Goal: Task Accomplishment & Management: Manage account settings

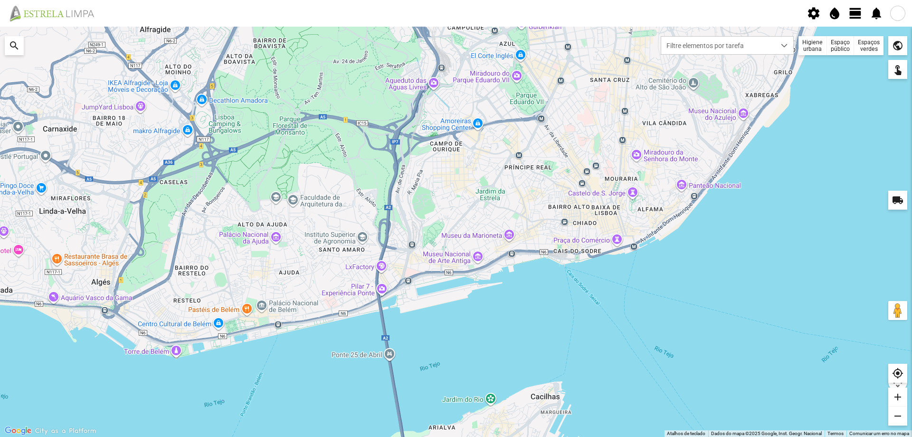
click at [867, 47] on div "Espaços verdes" at bounding box center [868, 45] width 29 height 19
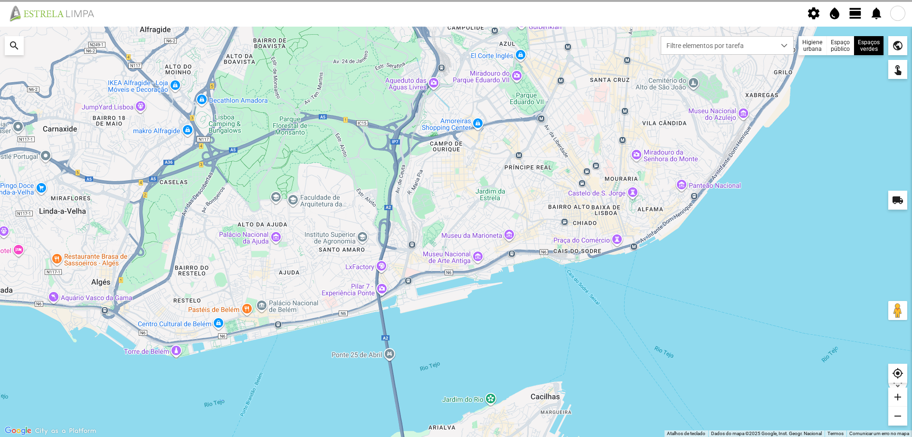
click at [0, 0] on div at bounding box center [0, 0] width 0 height 0
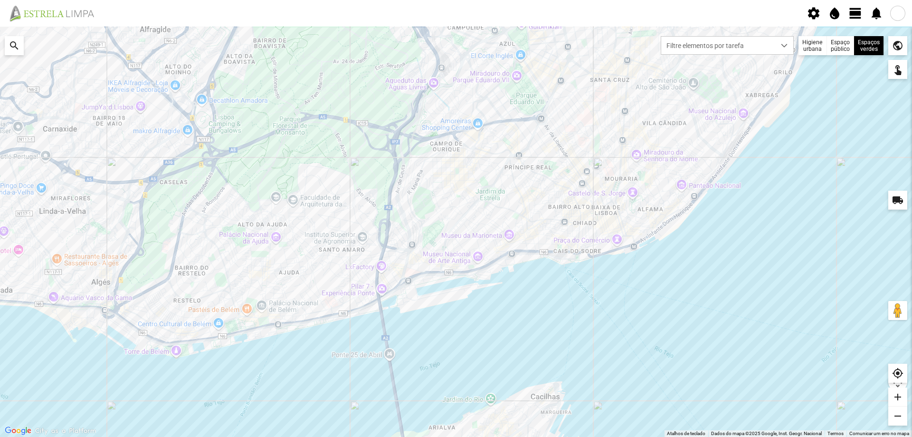
click at [854, 11] on span "view_day" at bounding box center [855, 13] width 14 height 14
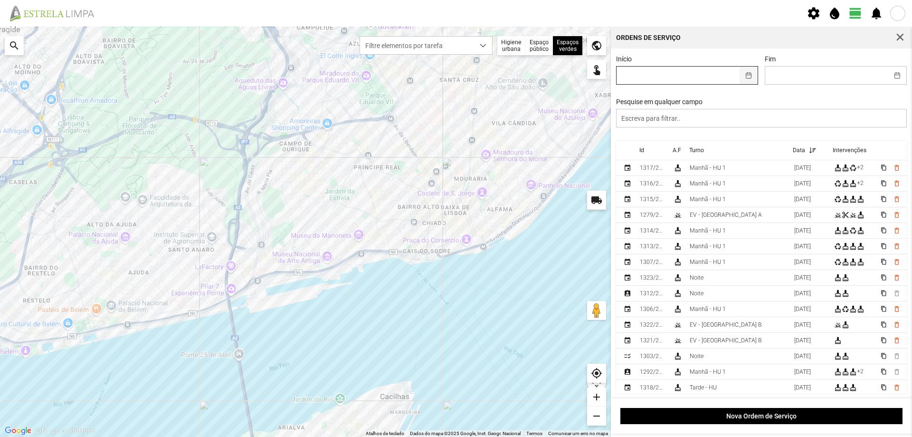
click at [746, 74] on button "button" at bounding box center [749, 76] width 19 height 18
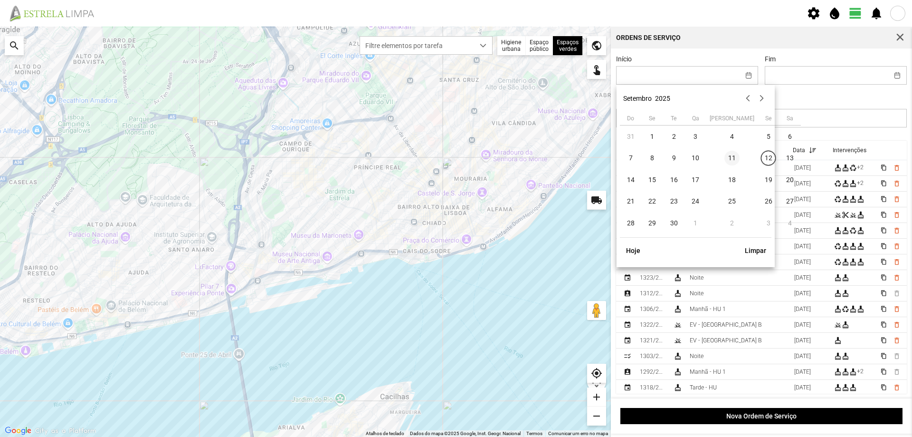
click at [724, 161] on span "11" at bounding box center [731, 158] width 15 height 15
type input "[DATE]"
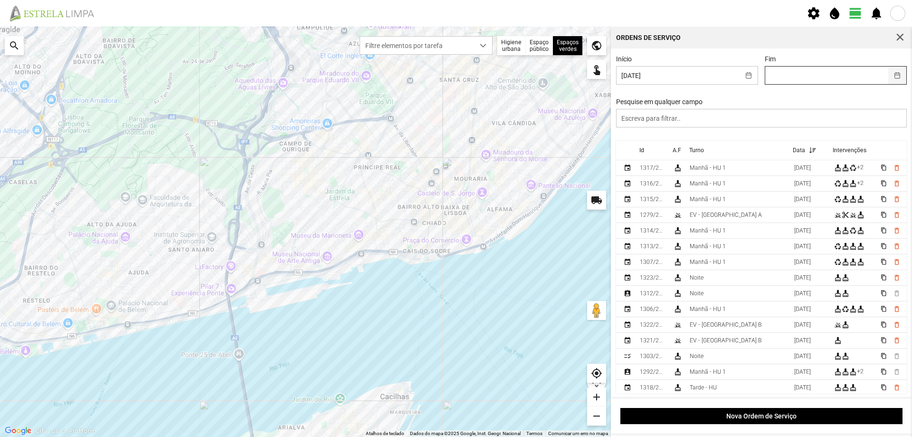
click at [889, 73] on button "button" at bounding box center [897, 76] width 19 height 18
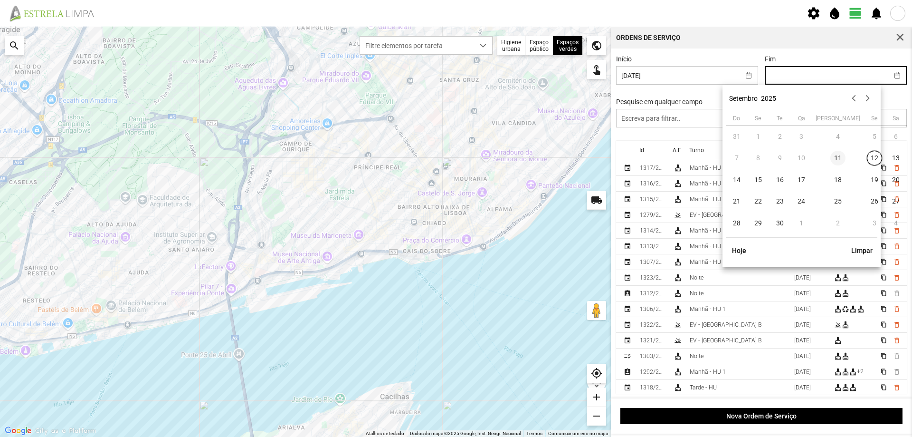
click at [830, 156] on span "11" at bounding box center [837, 158] width 15 height 15
type input "[DATE]"
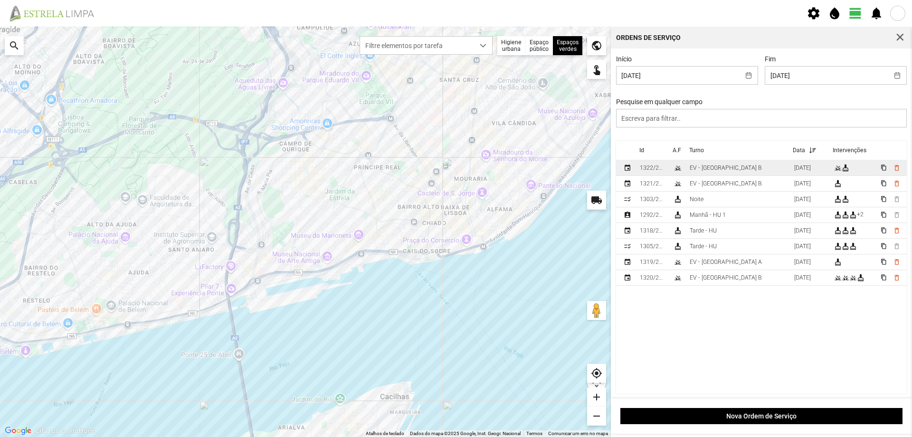
click at [729, 167] on td "EV - [GEOGRAPHIC_DATA] B" at bounding box center [738, 168] width 105 height 16
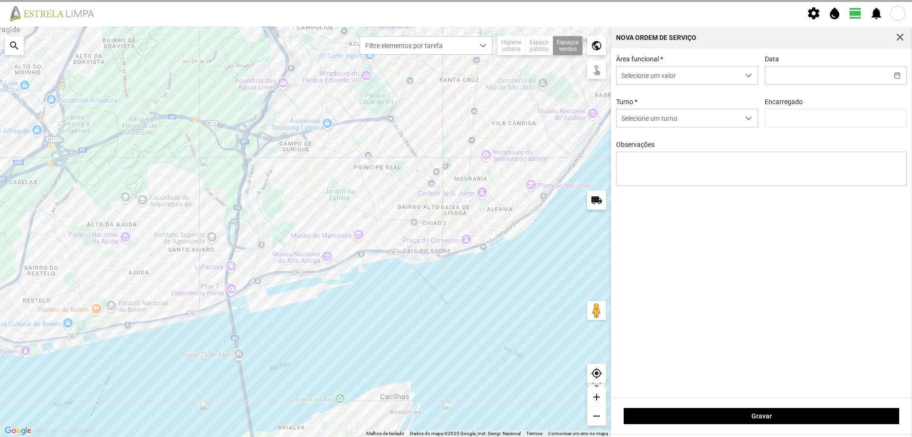
type input "[DATE]"
type textarea "Canteiros [PERSON_NAME] do [PERSON_NAME]"
type input "[PERSON_NAME]"
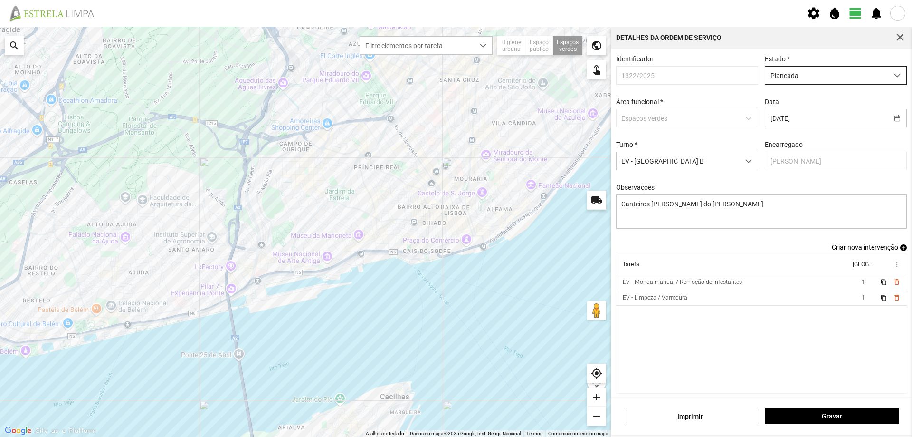
click at [832, 76] on span "Planeada" at bounding box center [826, 76] width 123 height 18
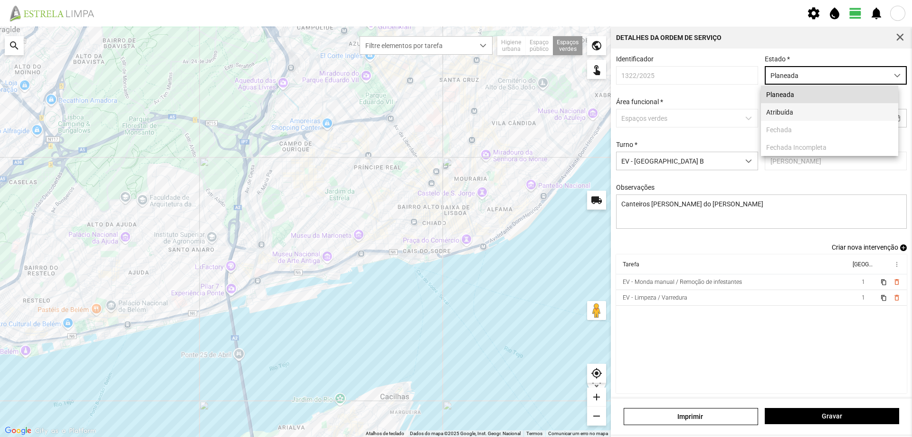
click at [820, 111] on li "Atribuída" at bounding box center [829, 112] width 137 height 18
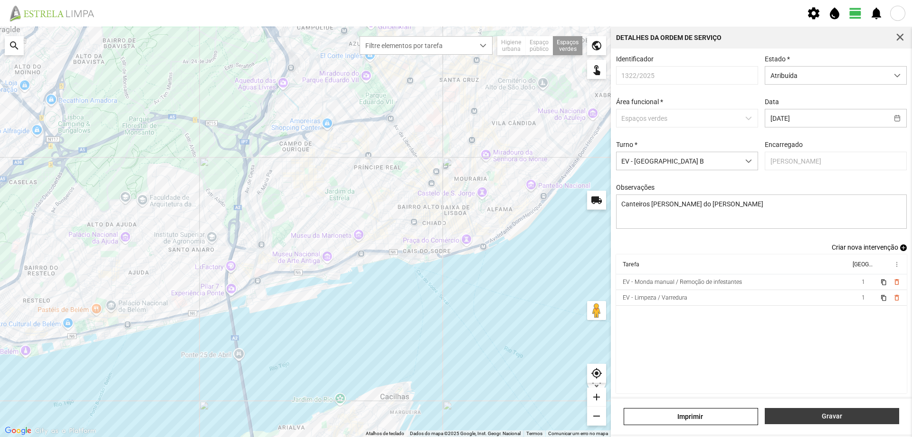
click at [824, 418] on span "Gravar" at bounding box center [832, 416] width 124 height 8
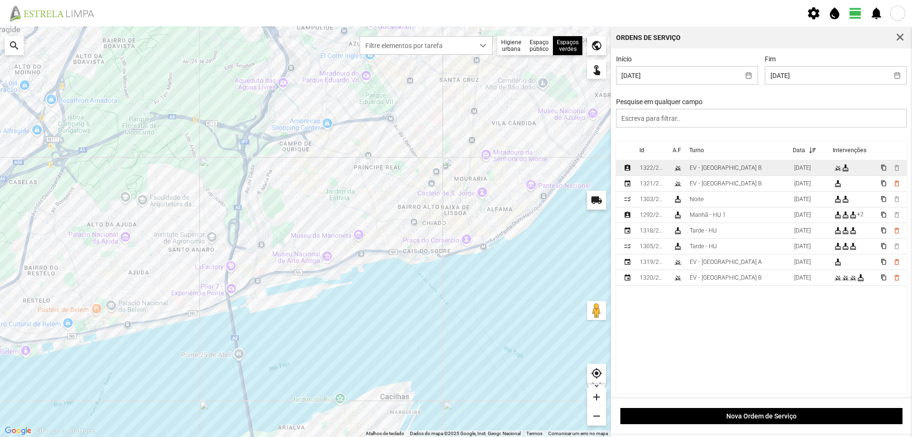
click at [743, 167] on td "EV - [GEOGRAPHIC_DATA] B" at bounding box center [738, 168] width 105 height 16
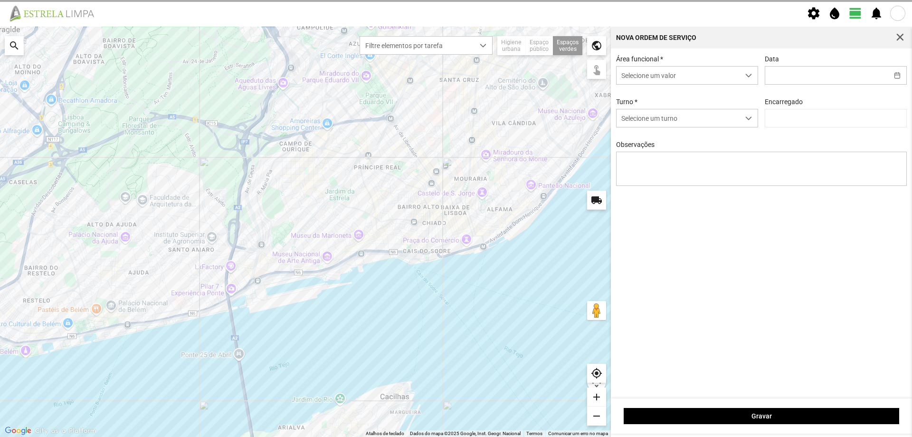
type input "[DATE]"
type textarea "Canteiros [PERSON_NAME] do [PERSON_NAME]"
type input "[PERSON_NAME]"
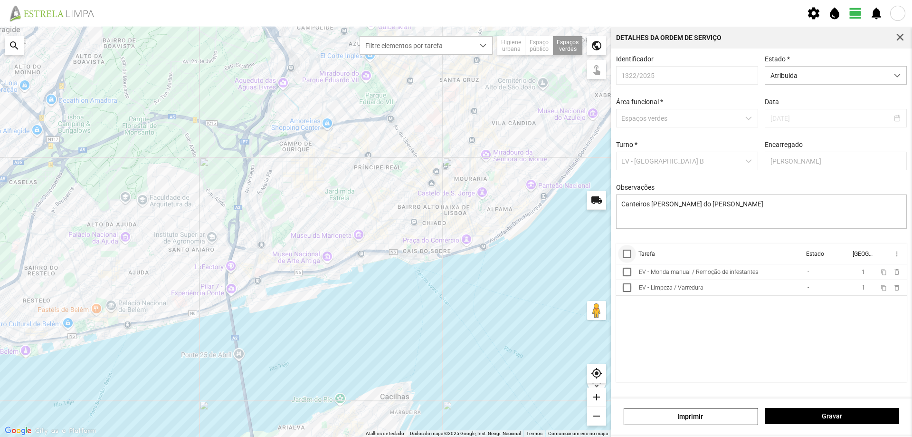
click at [628, 258] on div at bounding box center [627, 253] width 9 height 9
click at [895, 257] on span "more_vert" at bounding box center [897, 254] width 8 height 8
click at [865, 269] on span "Marcar como Concluída" at bounding box center [846, 272] width 70 height 7
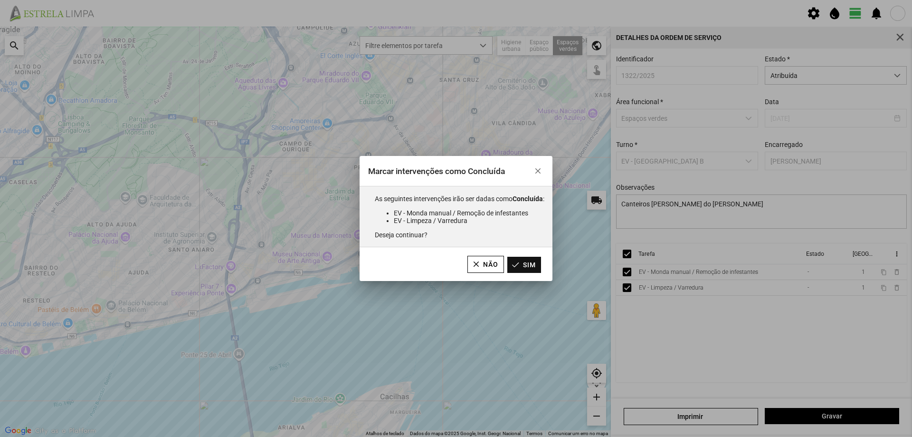
click at [539, 263] on button "Sim" at bounding box center [524, 265] width 34 height 16
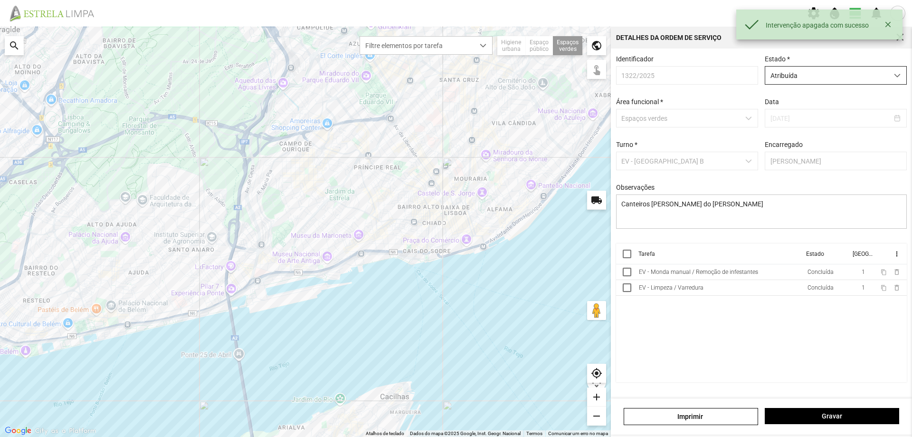
click at [830, 80] on span "Atribuída" at bounding box center [826, 76] width 123 height 18
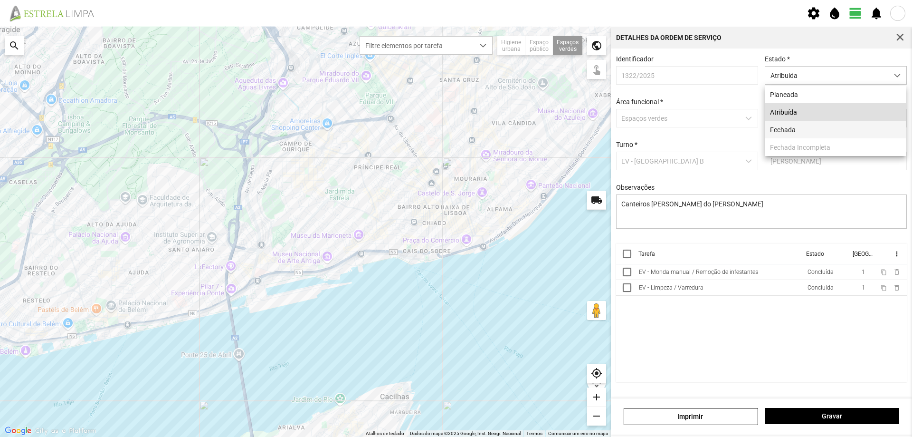
click at [792, 131] on li "Fechada" at bounding box center [835, 130] width 141 height 18
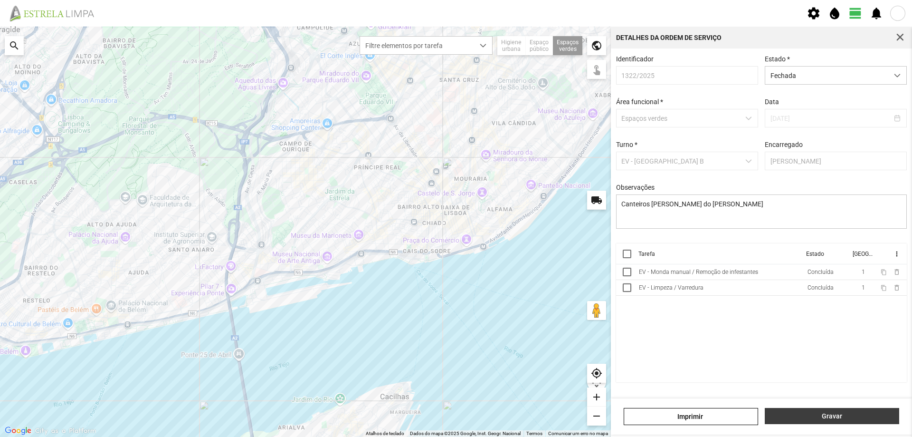
click at [803, 416] on span "Gravar" at bounding box center [832, 416] width 124 height 8
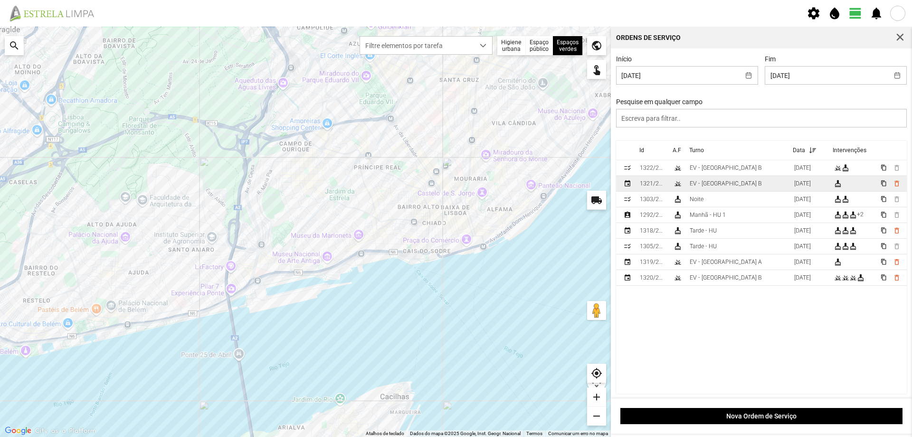
click at [736, 184] on td "EV - [GEOGRAPHIC_DATA] B" at bounding box center [738, 184] width 105 height 16
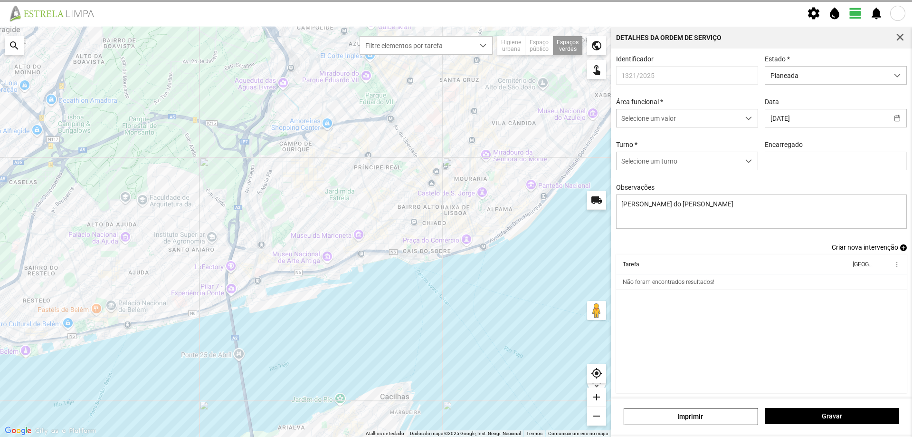
type input "[PERSON_NAME]"
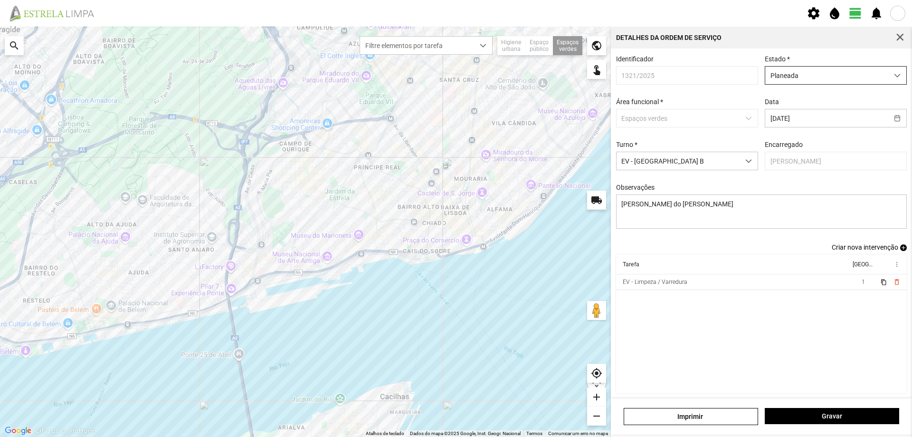
click at [831, 75] on span "Planeada" at bounding box center [826, 76] width 123 height 18
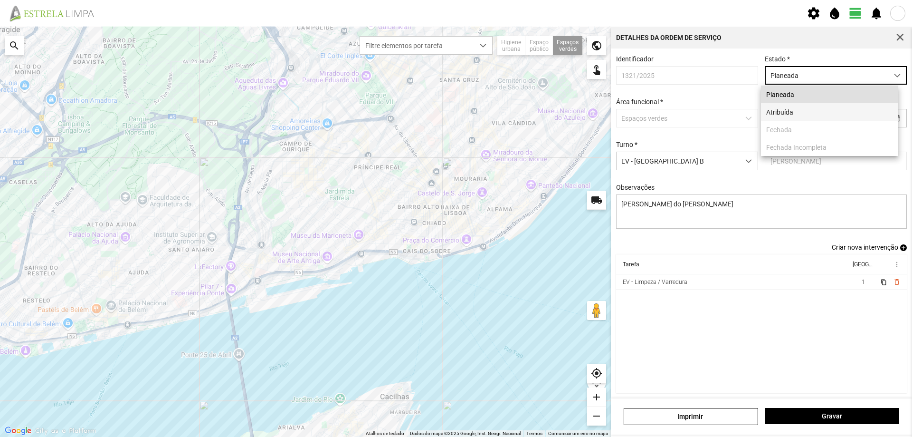
click at [806, 110] on li "Atribuída" at bounding box center [829, 112] width 137 height 18
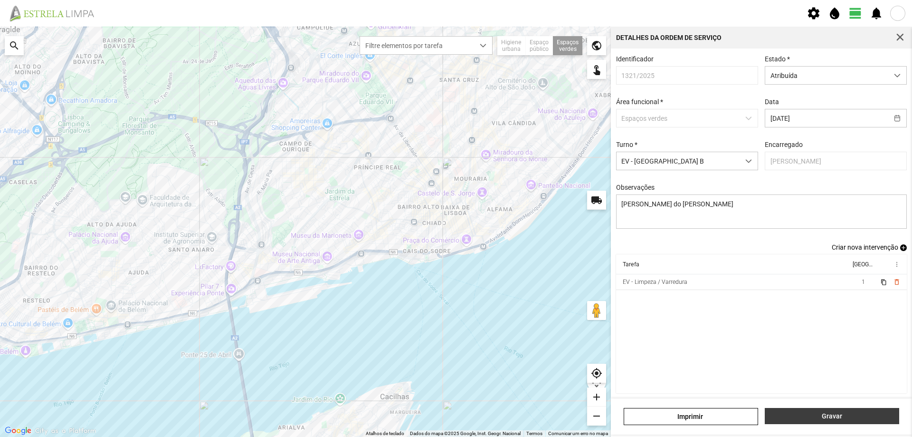
click at [809, 415] on span "Gravar" at bounding box center [832, 416] width 124 height 8
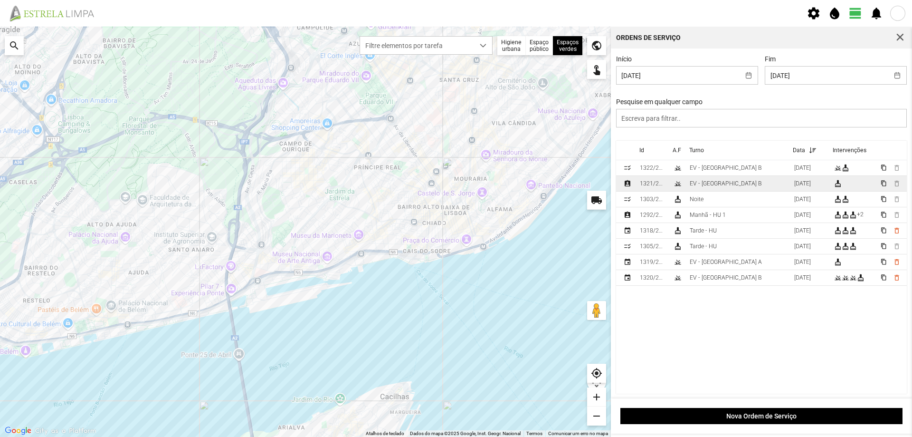
click at [727, 185] on td "EV - [GEOGRAPHIC_DATA] B" at bounding box center [738, 184] width 105 height 16
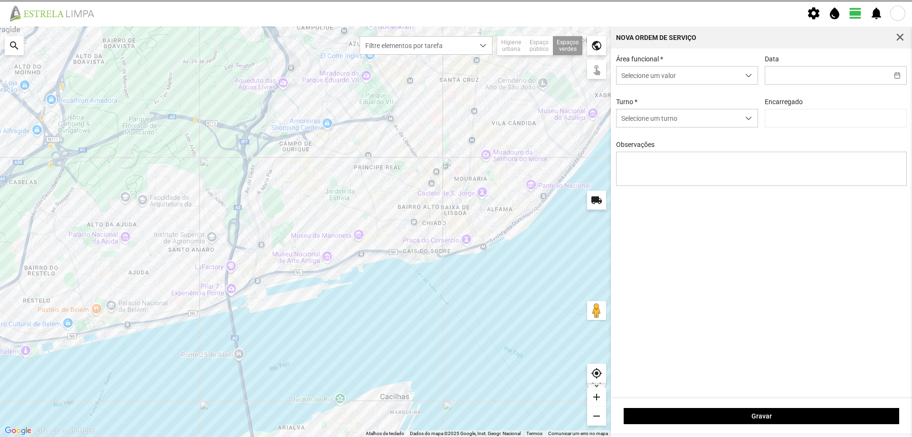
type input "[DATE]"
type textarea "[PERSON_NAME] do [PERSON_NAME]"
type input "[PERSON_NAME]"
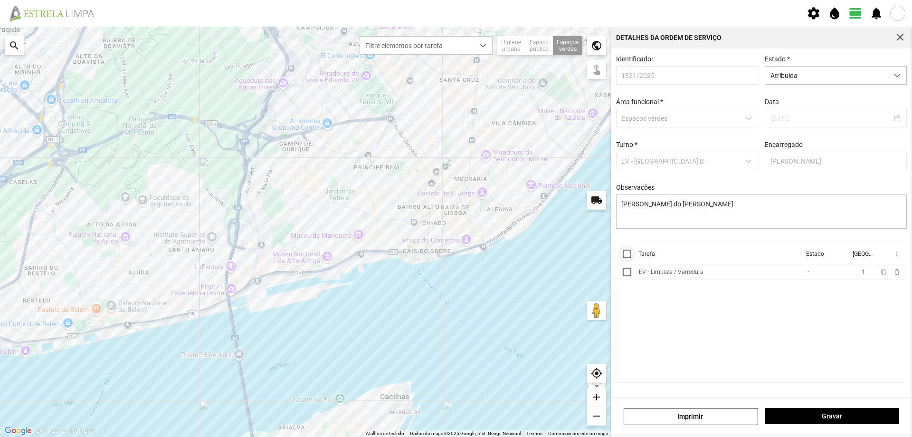
click at [626, 258] on div at bounding box center [627, 253] width 9 height 9
click at [895, 255] on span "more_vert" at bounding box center [897, 254] width 8 height 8
click at [882, 270] on link "Marcar como Concluída" at bounding box center [853, 273] width 94 height 17
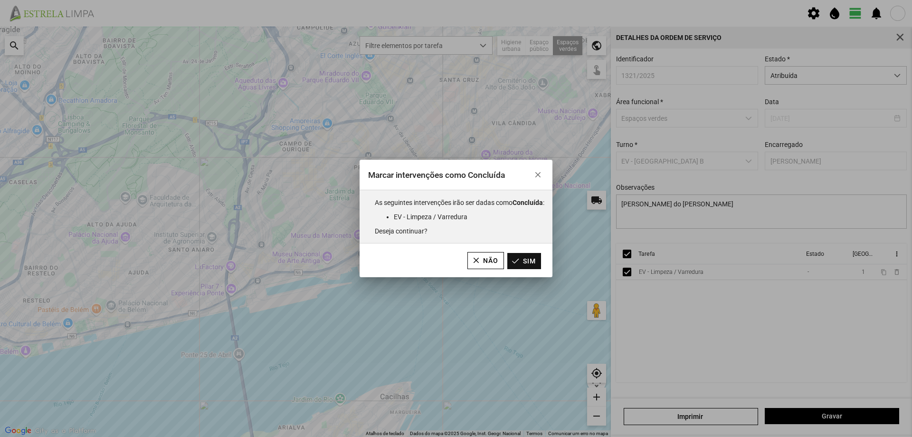
click at [523, 262] on button "Sim" at bounding box center [524, 261] width 34 height 16
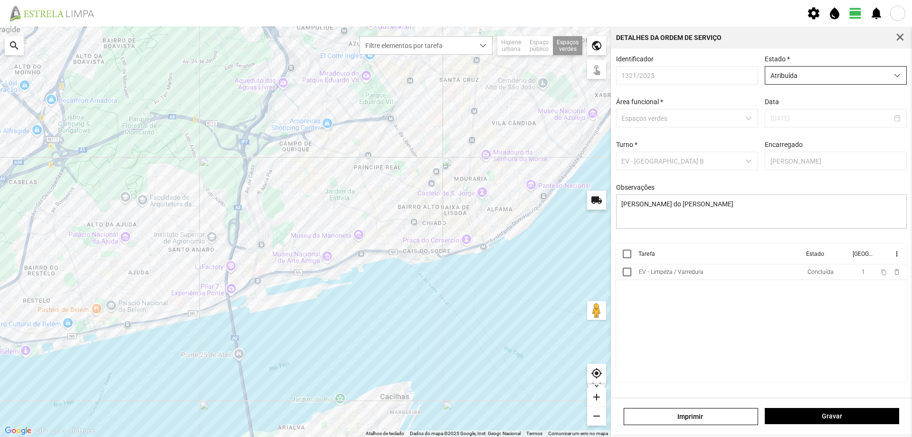
click at [838, 78] on span "Atribuída" at bounding box center [826, 76] width 123 height 18
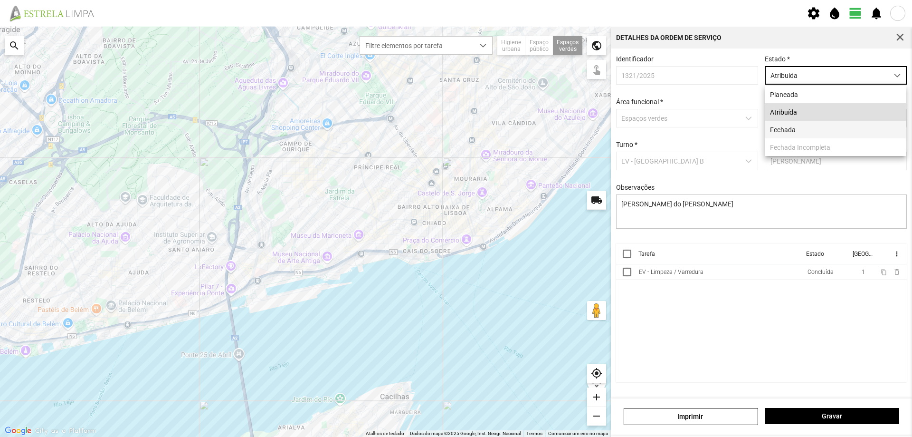
click at [798, 130] on li "Fechada" at bounding box center [835, 130] width 141 height 18
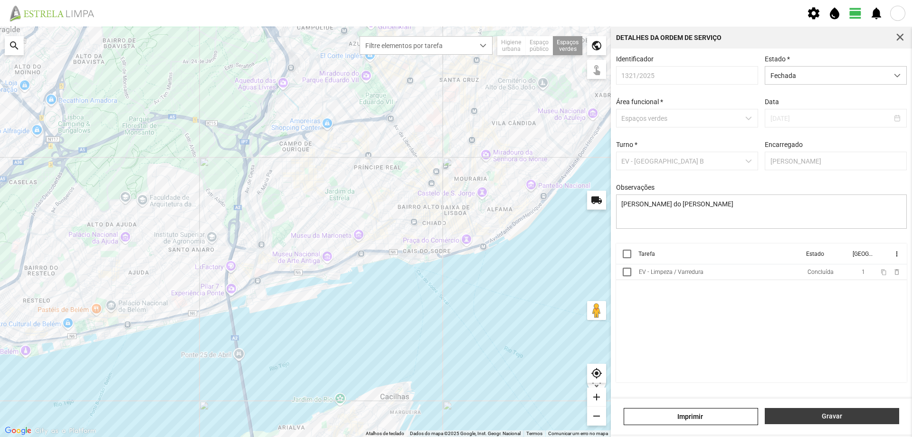
click at [841, 414] on span "Gravar" at bounding box center [832, 416] width 124 height 8
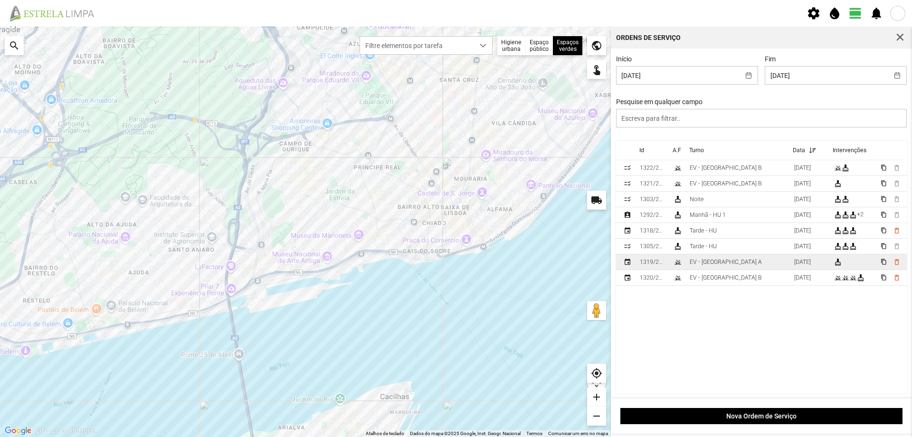
click at [741, 266] on td "EV - [GEOGRAPHIC_DATA] A" at bounding box center [738, 262] width 105 height 16
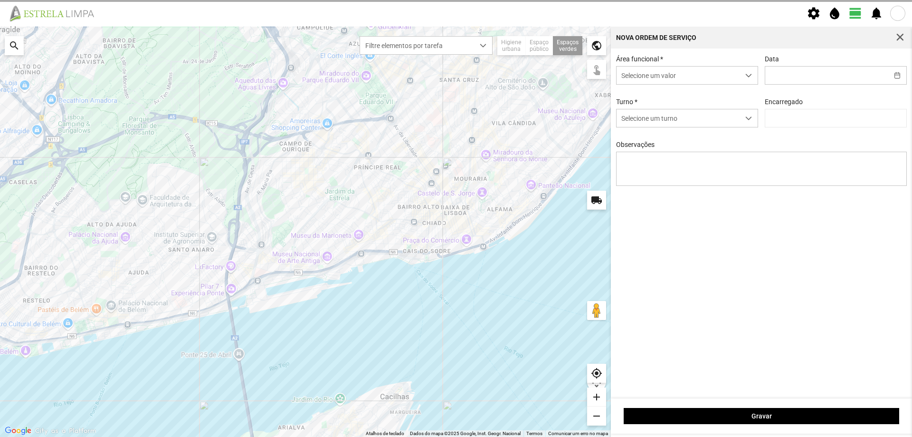
type input "[DATE]"
type input "[PERSON_NAME]"
type textarea "Recolha de papeleiras"
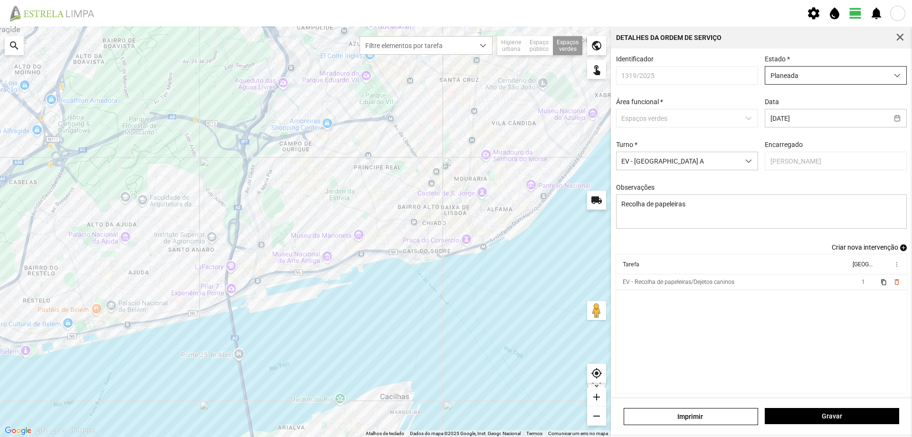
click at [821, 75] on span "Planeada" at bounding box center [826, 76] width 123 height 18
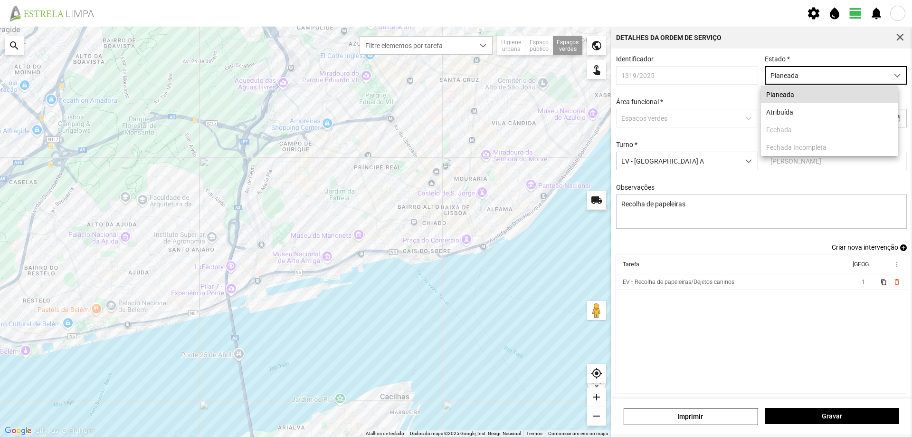
scroll to position [5, 42]
click at [801, 113] on li "Atribuída" at bounding box center [829, 112] width 137 height 18
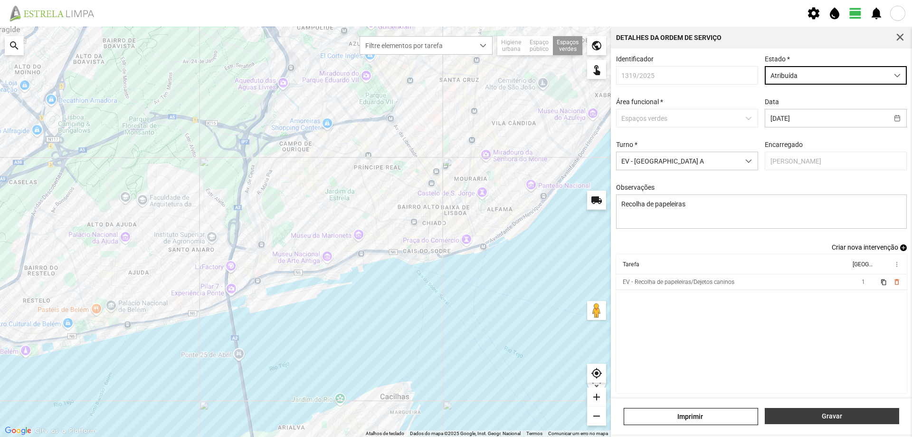
click at [814, 419] on span "Gravar" at bounding box center [832, 416] width 124 height 8
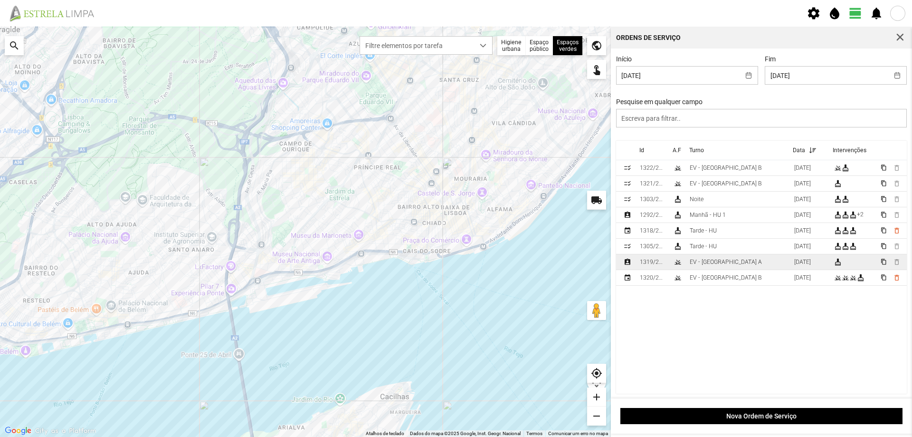
click at [746, 262] on td "EV - [GEOGRAPHIC_DATA] A" at bounding box center [738, 262] width 105 height 16
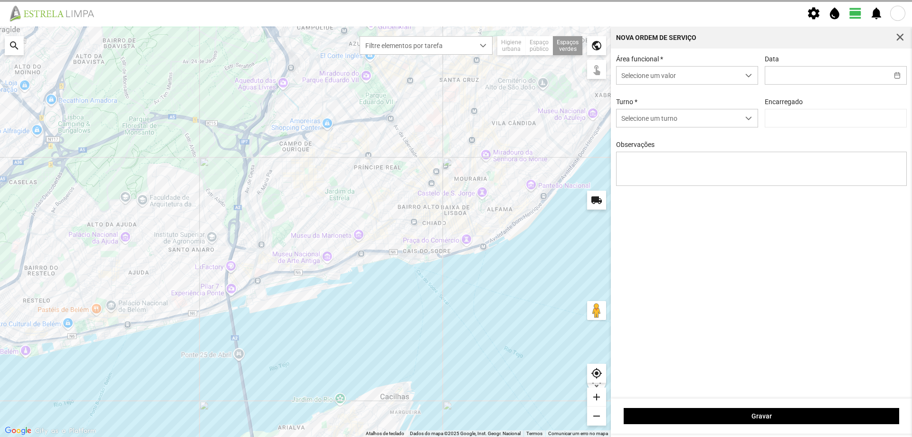
type input "[DATE]"
type input "[PERSON_NAME]"
type textarea "Recolha de papeleiras"
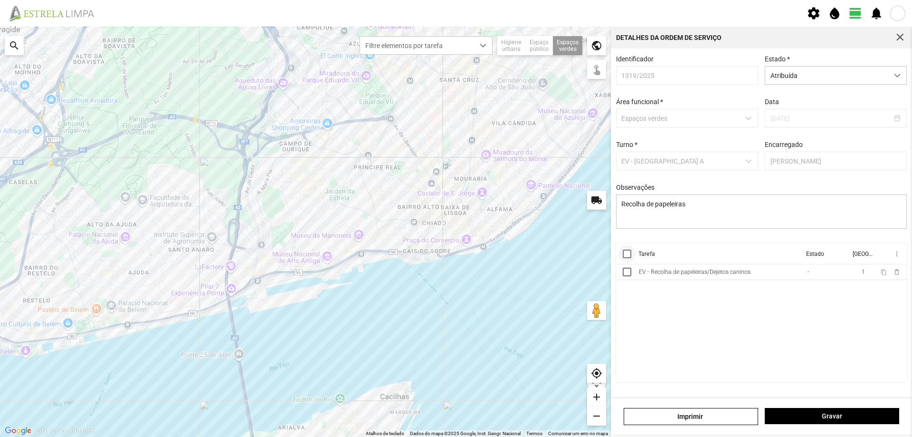
click at [631, 257] on div at bounding box center [627, 253] width 9 height 9
click at [896, 257] on span "more_vert" at bounding box center [897, 254] width 8 height 8
click at [847, 273] on span "Marcar como Concluída" at bounding box center [846, 272] width 70 height 7
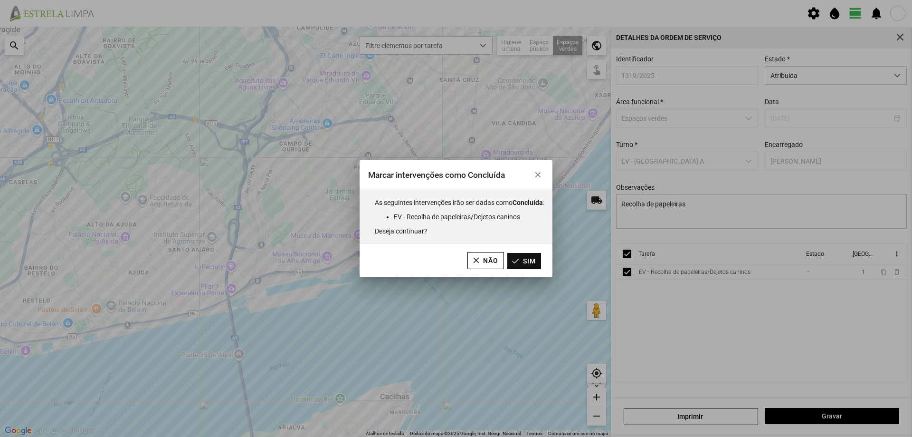
click at [533, 265] on button "Sim" at bounding box center [524, 261] width 34 height 16
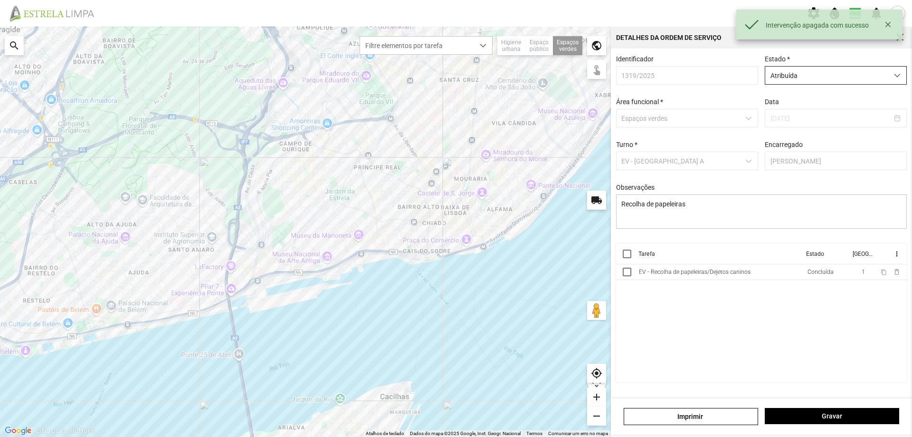
click at [833, 77] on span "Atribuída" at bounding box center [826, 76] width 123 height 18
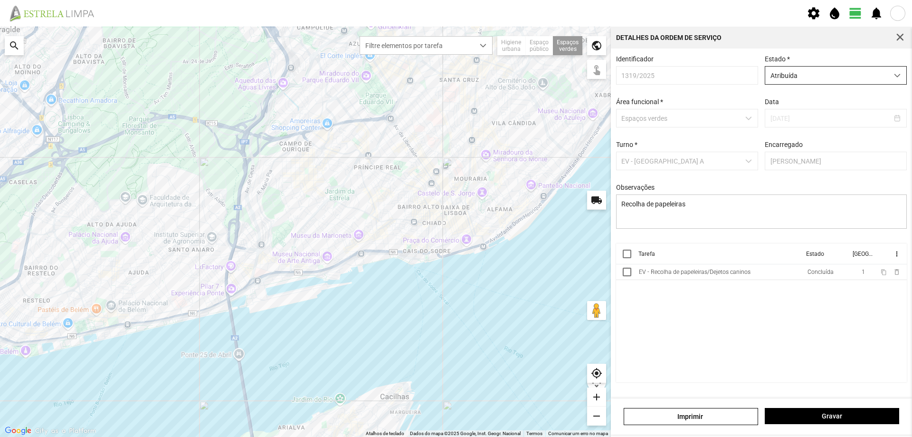
scroll to position [5, 42]
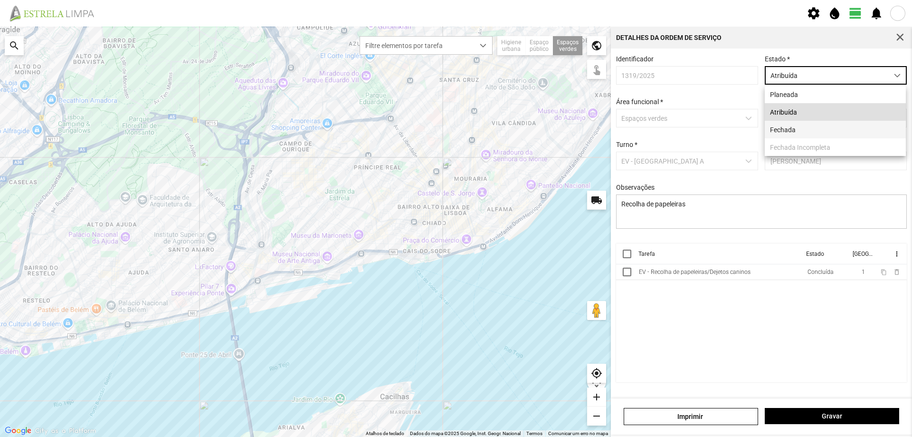
click at [793, 135] on li "Fechada" at bounding box center [835, 130] width 141 height 18
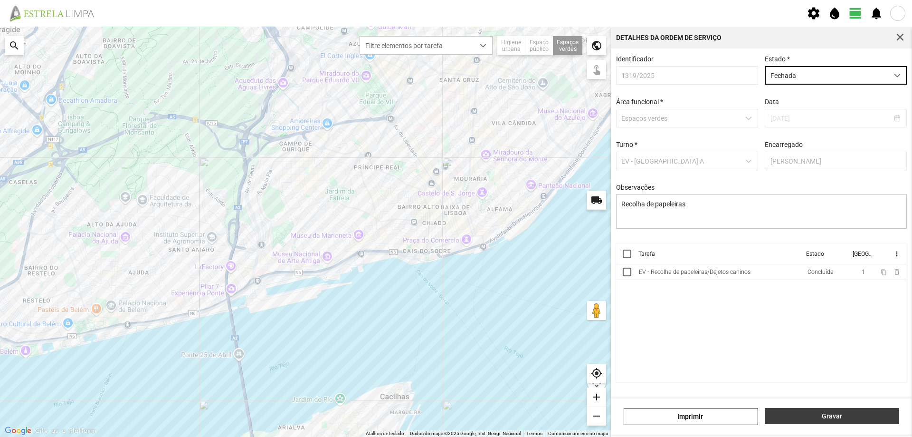
click at [827, 416] on span "Gravar" at bounding box center [832, 416] width 124 height 8
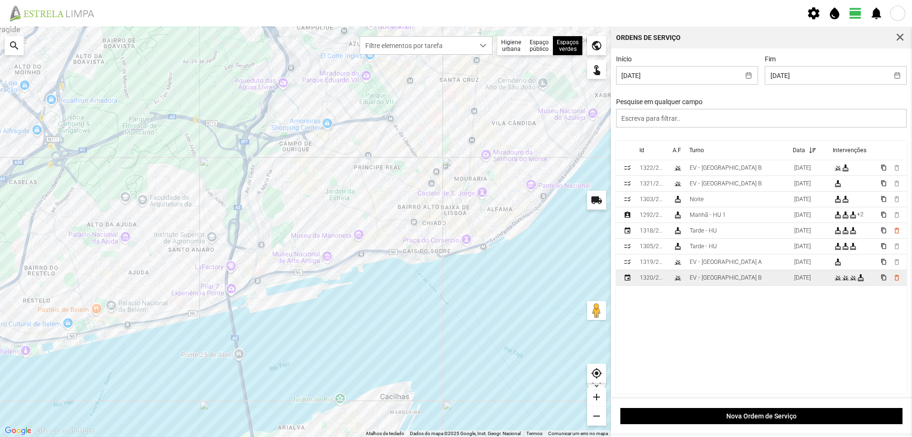
click at [742, 278] on td "EV - [GEOGRAPHIC_DATA] B" at bounding box center [738, 278] width 105 height 16
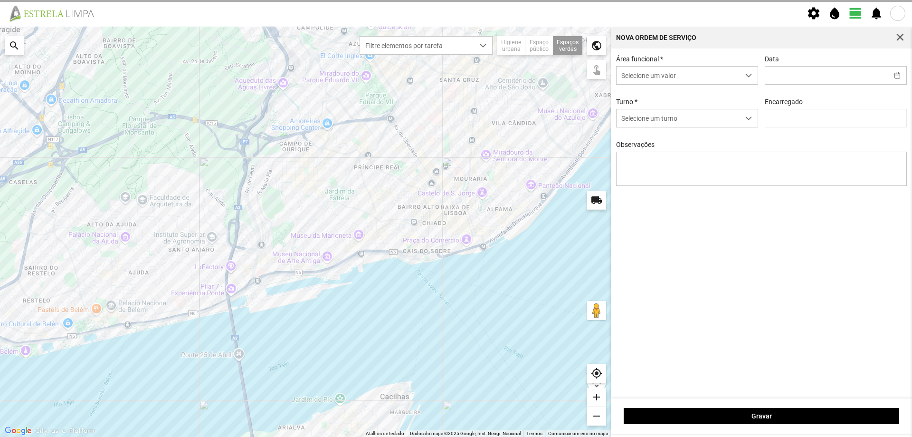
type input "[DATE]"
type textarea "[PERSON_NAME] do [PERSON_NAME]"
type input "[PERSON_NAME]"
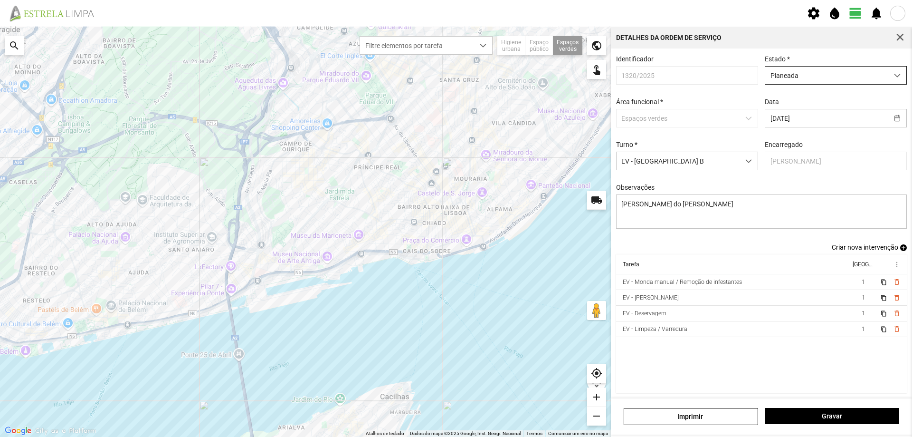
click at [802, 80] on span "Planeada" at bounding box center [826, 76] width 123 height 18
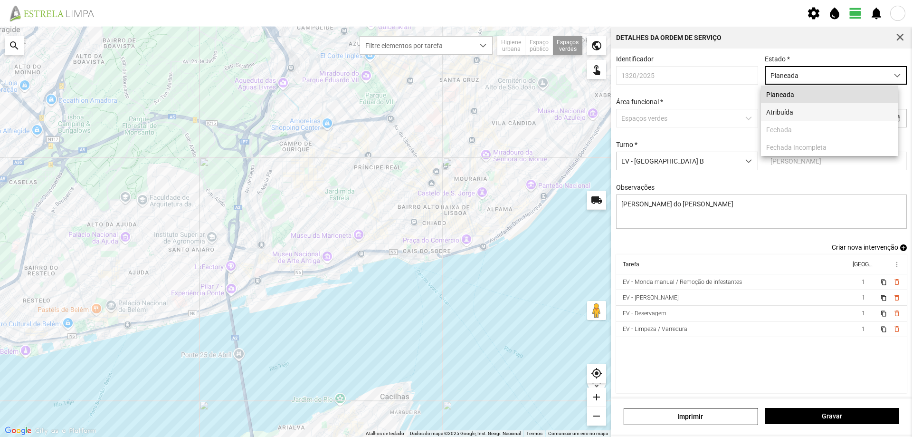
click at [790, 115] on li "Atribuída" at bounding box center [829, 112] width 137 height 18
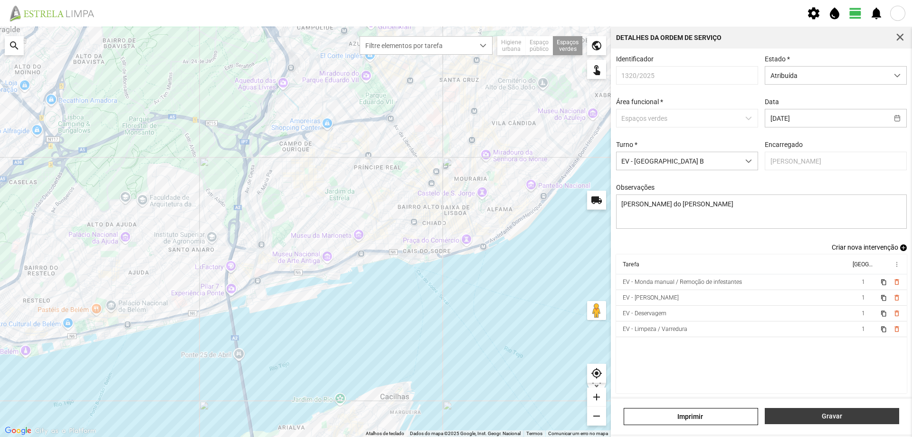
click at [831, 413] on span "Gravar" at bounding box center [832, 416] width 124 height 8
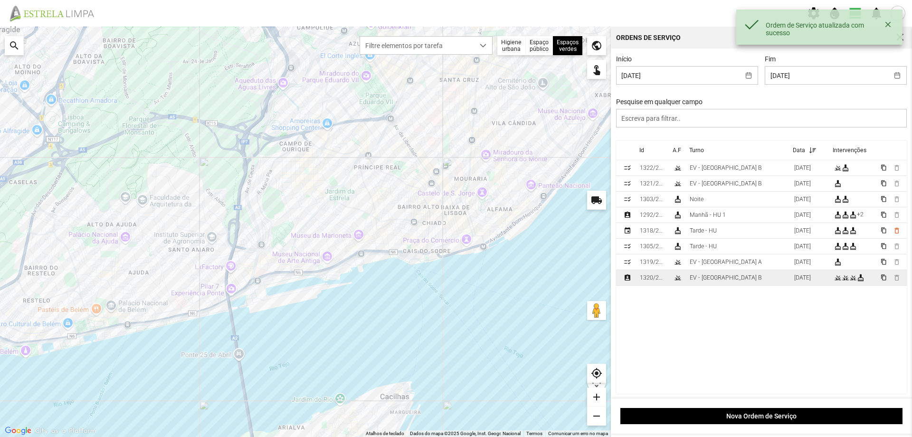
click at [752, 274] on td "EV - [GEOGRAPHIC_DATA] B" at bounding box center [738, 278] width 105 height 16
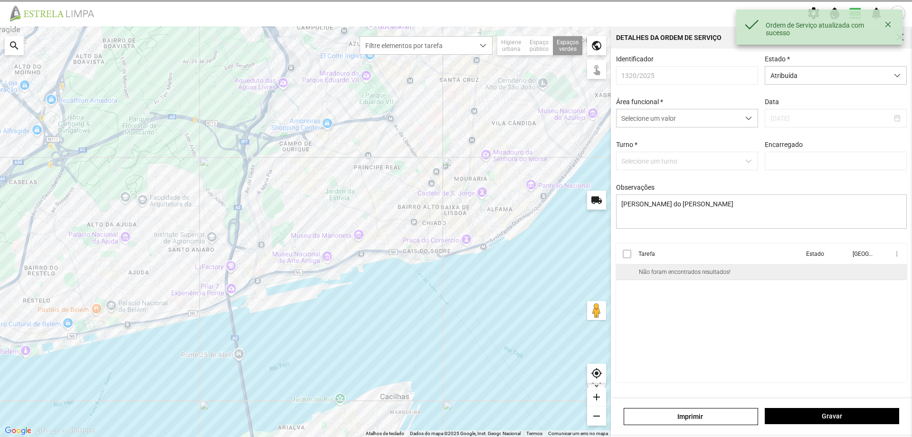
type input "[PERSON_NAME]"
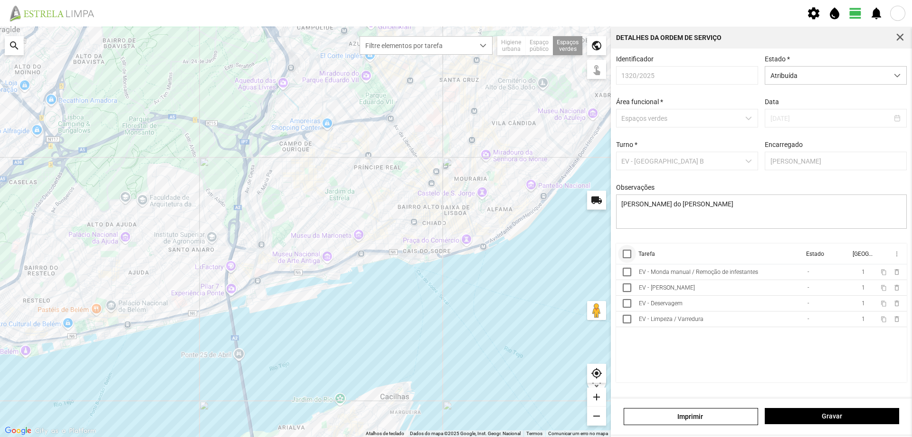
click at [631, 258] on div at bounding box center [627, 253] width 9 height 9
click at [896, 257] on span "more_vert" at bounding box center [897, 254] width 8 height 8
click at [854, 276] on link "Marcar como Concluída" at bounding box center [853, 273] width 94 height 17
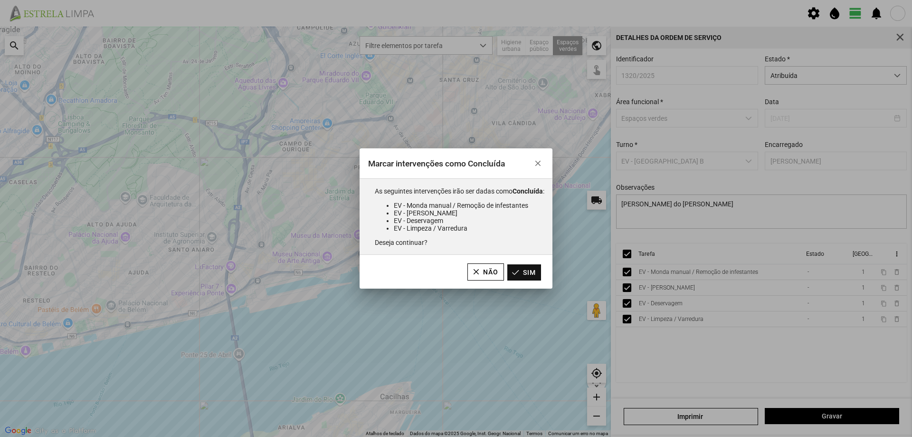
click at [533, 271] on button "Sim" at bounding box center [524, 272] width 34 height 16
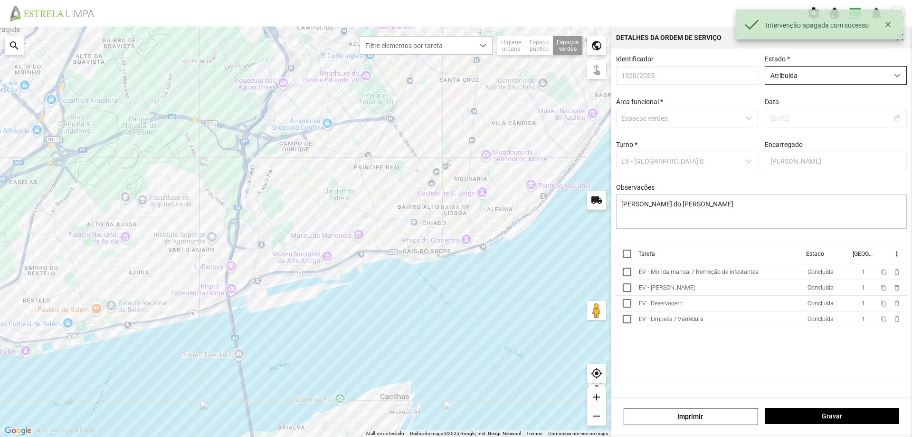
click at [837, 70] on span "Atribuída" at bounding box center [826, 76] width 123 height 18
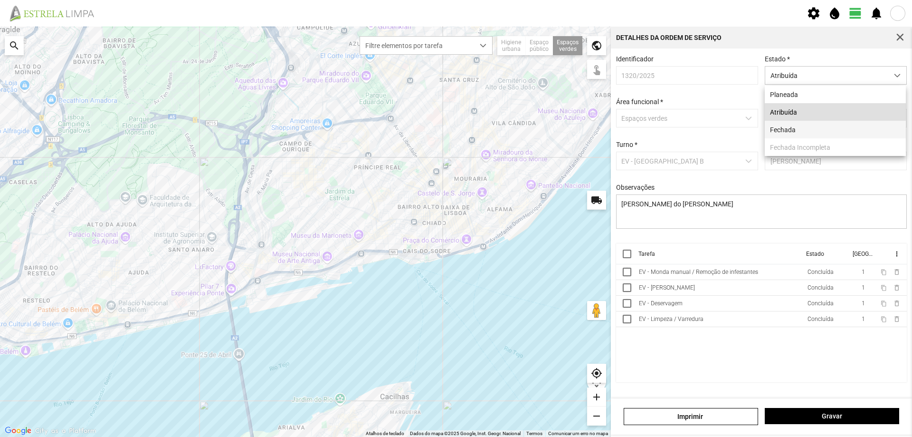
click at [801, 131] on li "Fechada" at bounding box center [835, 130] width 141 height 18
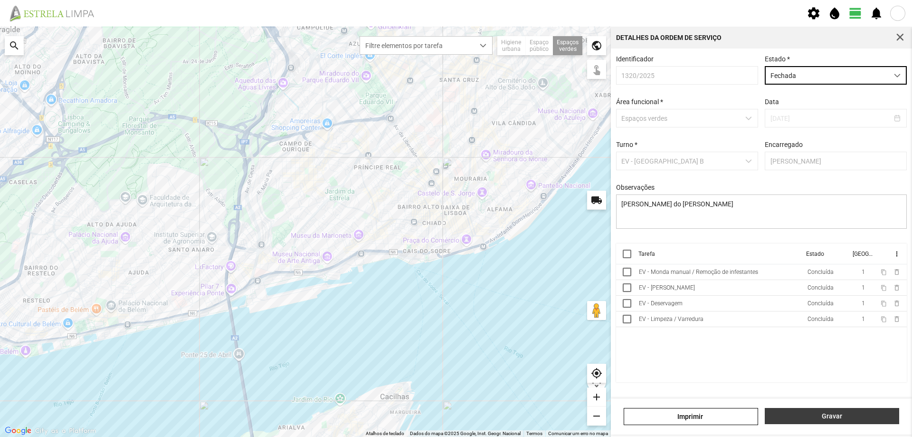
click at [809, 413] on span "Gravar" at bounding box center [832, 416] width 124 height 8
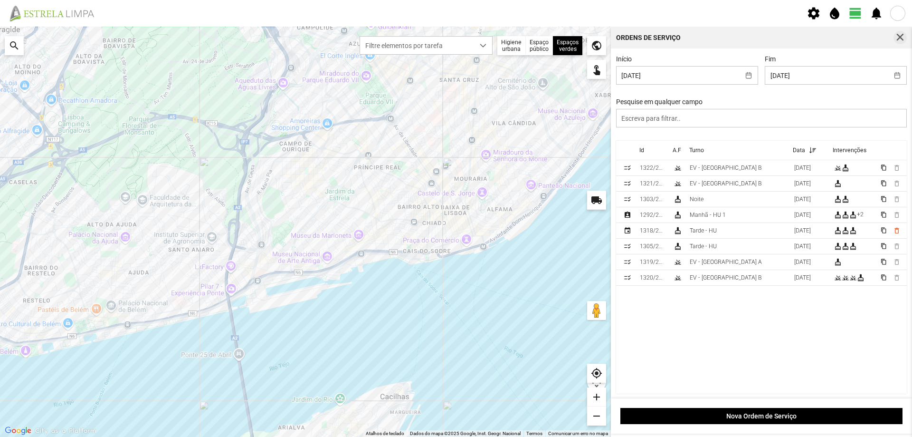
click at [901, 33] on button "button" at bounding box center [900, 37] width 13 height 13
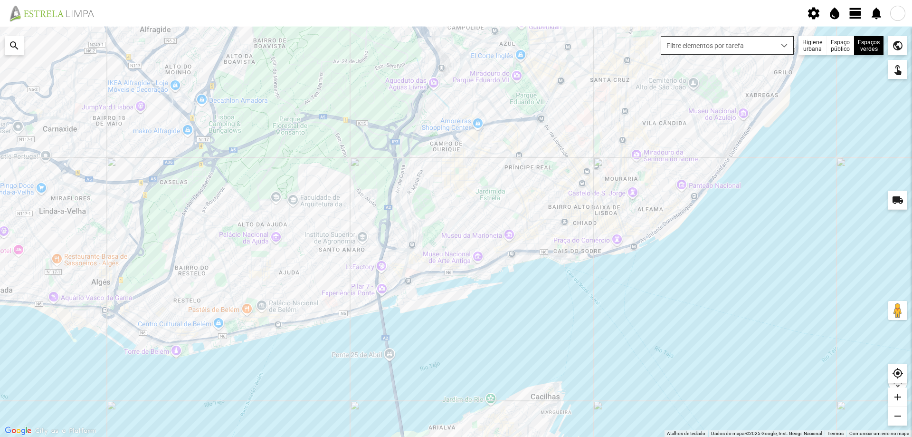
click at [780, 44] on div "dropdown trigger" at bounding box center [784, 46] width 19 height 18
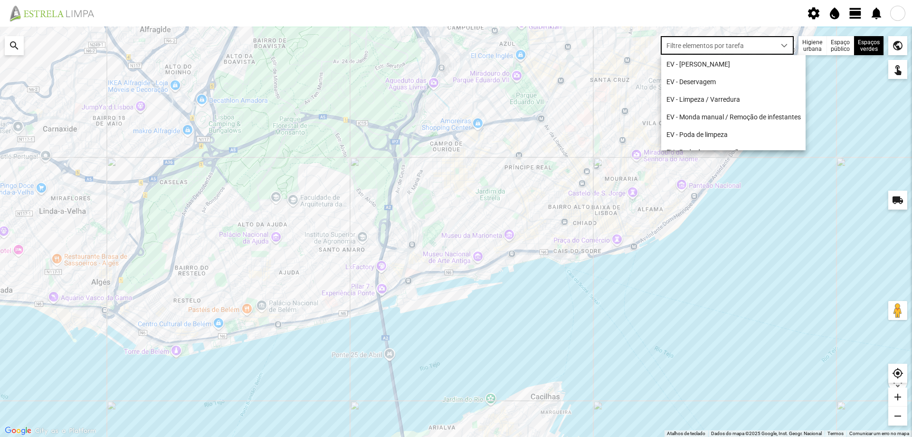
scroll to position [5, 42]
click at [750, 98] on li "EV - Limpeza / Varredura" at bounding box center [733, 99] width 144 height 18
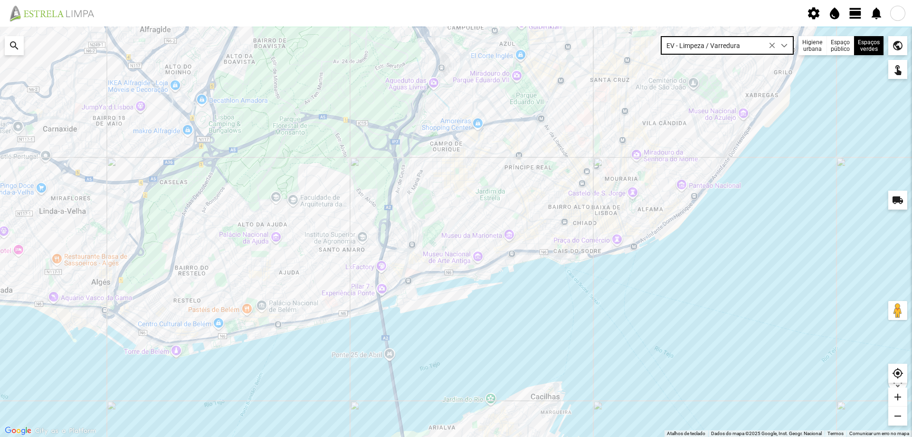
click at [773, 47] on icon at bounding box center [772, 45] width 7 height 7
